Goal: Information Seeking & Learning: Learn about a topic

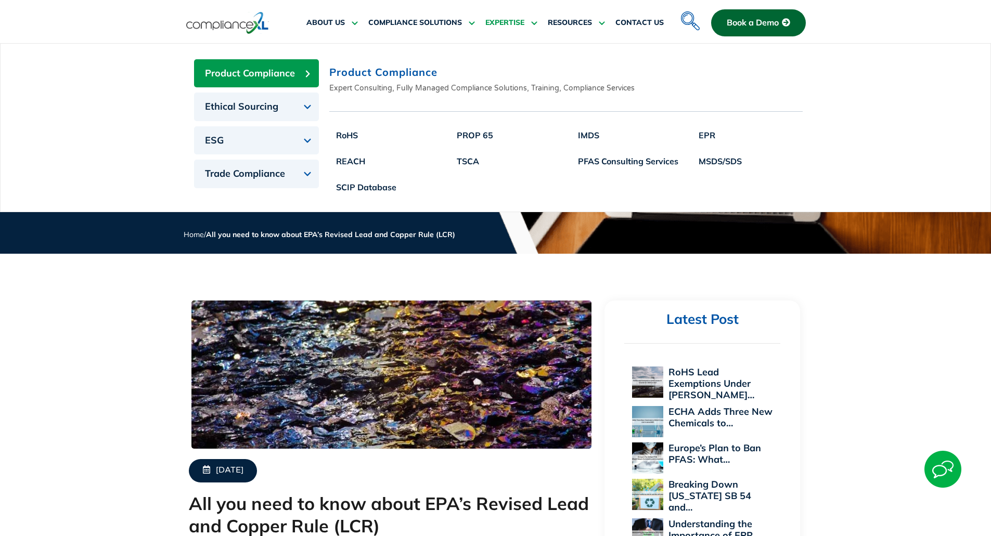
click at [506, 16] on link "EXPERTISE" at bounding box center [511, 22] width 52 height 25
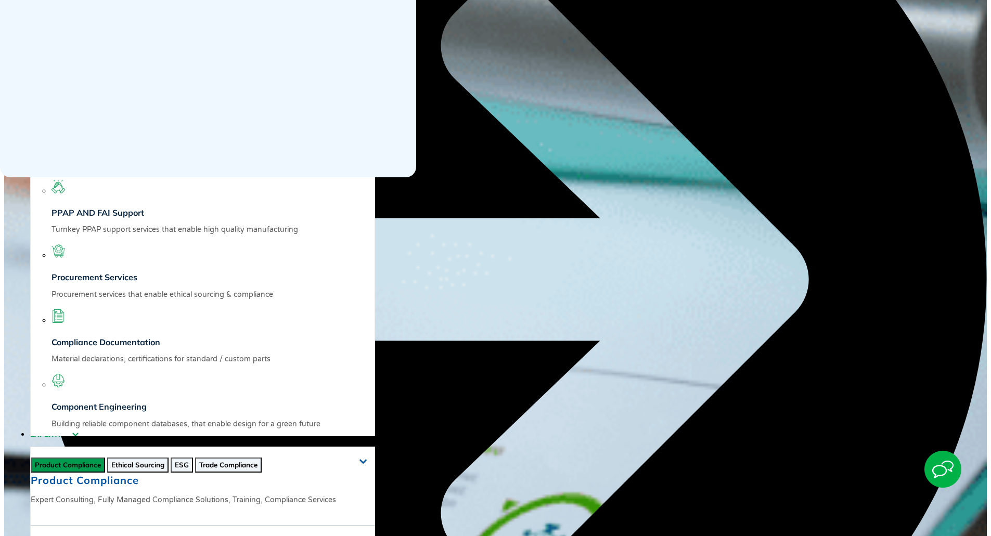
scroll to position [339, 0]
